Goal: Information Seeking & Learning: Understand process/instructions

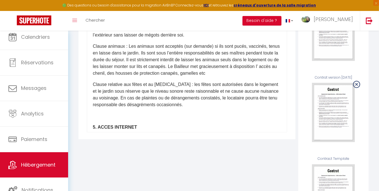
scroll to position [317, 0]
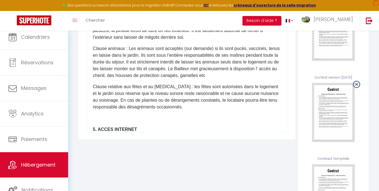
drag, startPoint x: 153, startPoint y: 73, endPoint x: 151, endPoint y: 100, distance: 26.7
click at [151, 79] on p "Clause animaux : Les animaux sont acceptés (sur demande) si ils sont pucés, vac…" at bounding box center [187, 62] width 188 height 34
copy p "Ils sont sous l’entière responsabilités de ses maîtres pendant toute la durée d…"
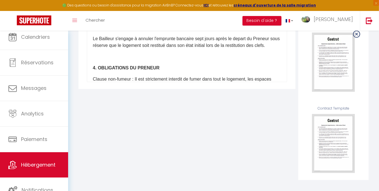
scroll to position [265, 0]
drag, startPoint x: 225, startPoint y: 78, endPoint x: 224, endPoint y: 57, distance: 21.4
click at [224, 48] on p "Le Bailleur s'engage à annuler l'emprunte bancaire sept jours après le depart d…" at bounding box center [187, 41] width 188 height 13
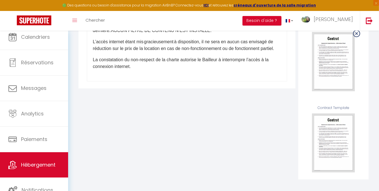
scroll to position [610, 0]
drag, startPoint x: 93, startPoint y: 40, endPoint x: 148, endPoint y: 83, distance: 69.6
copy div "1. LOREM IPSUMDOL Si ametcons adipis e sedd eiu te incidid utl etdolo m'aliquae…"
